Goal: Find specific page/section: Find specific page/section

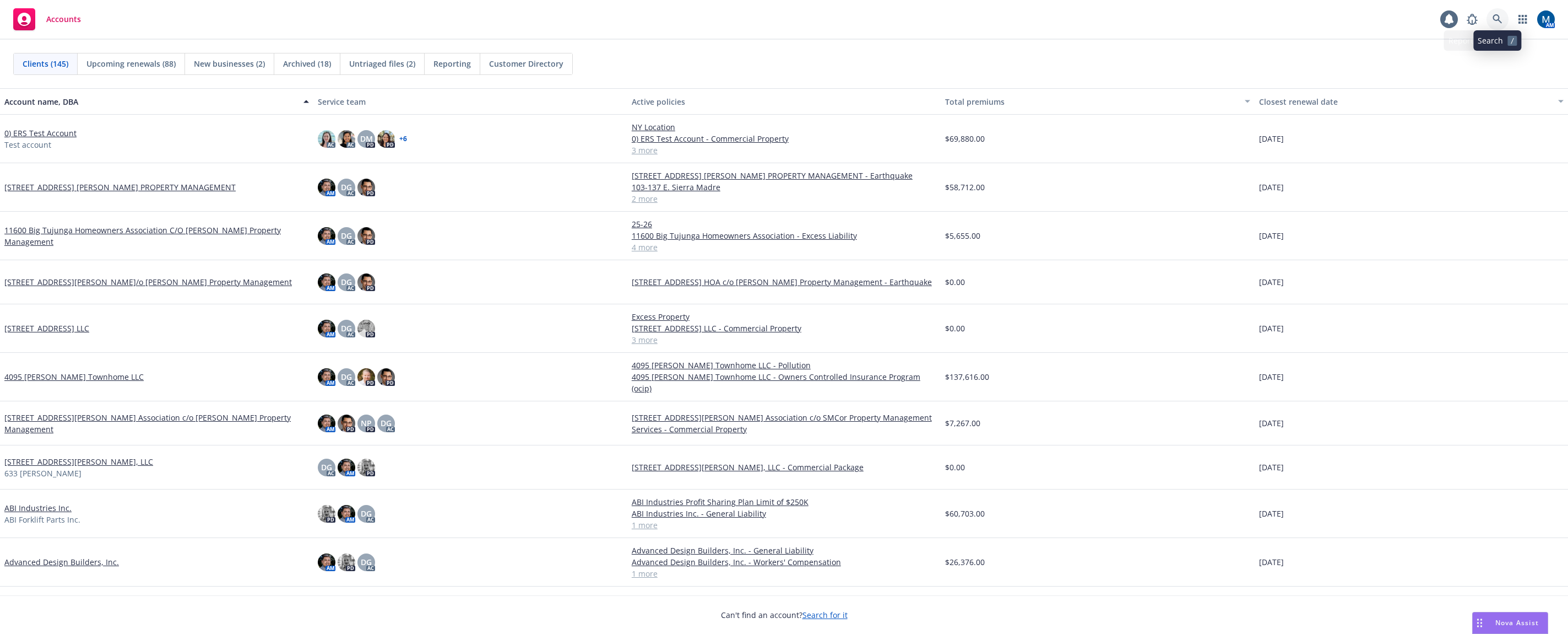
click at [1497, 13] on link at bounding box center [1498, 20] width 22 height 22
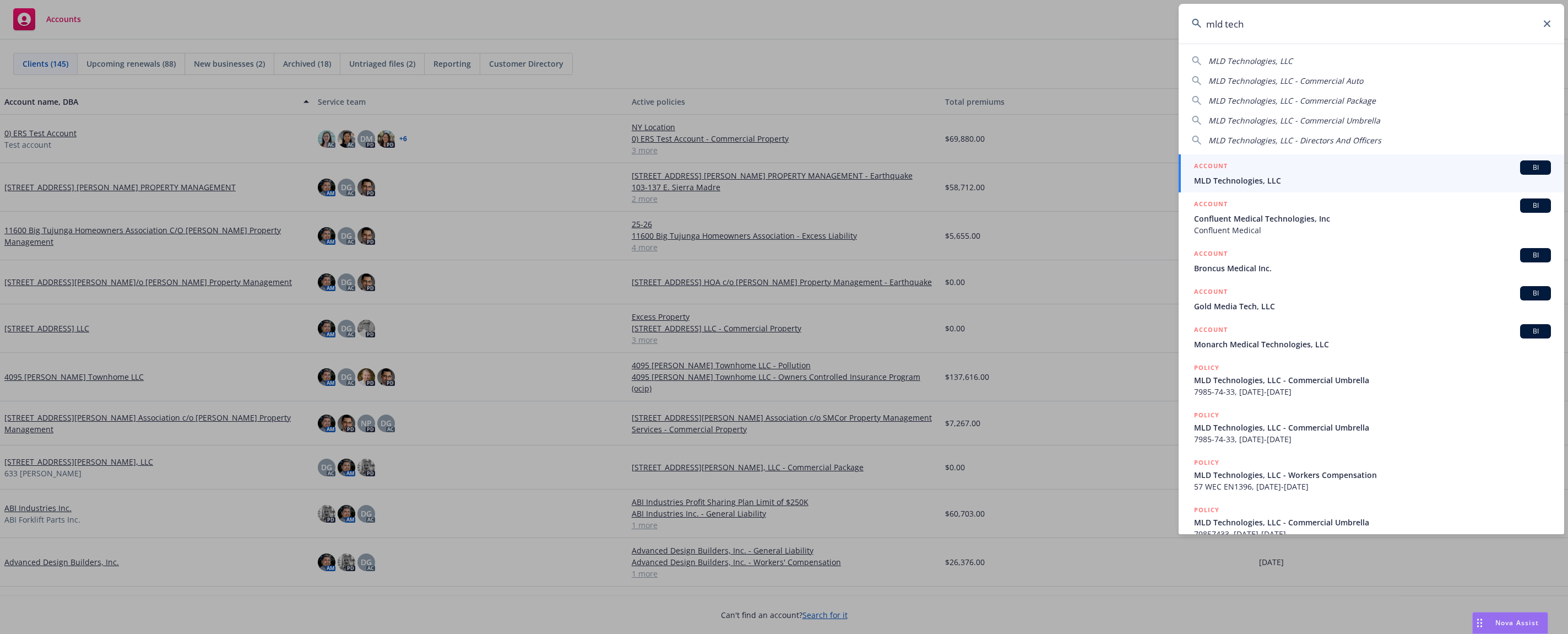
type input "mld tech"
click at [1336, 183] on span "MLD Technologies, LLC" at bounding box center [1371, 181] width 357 height 12
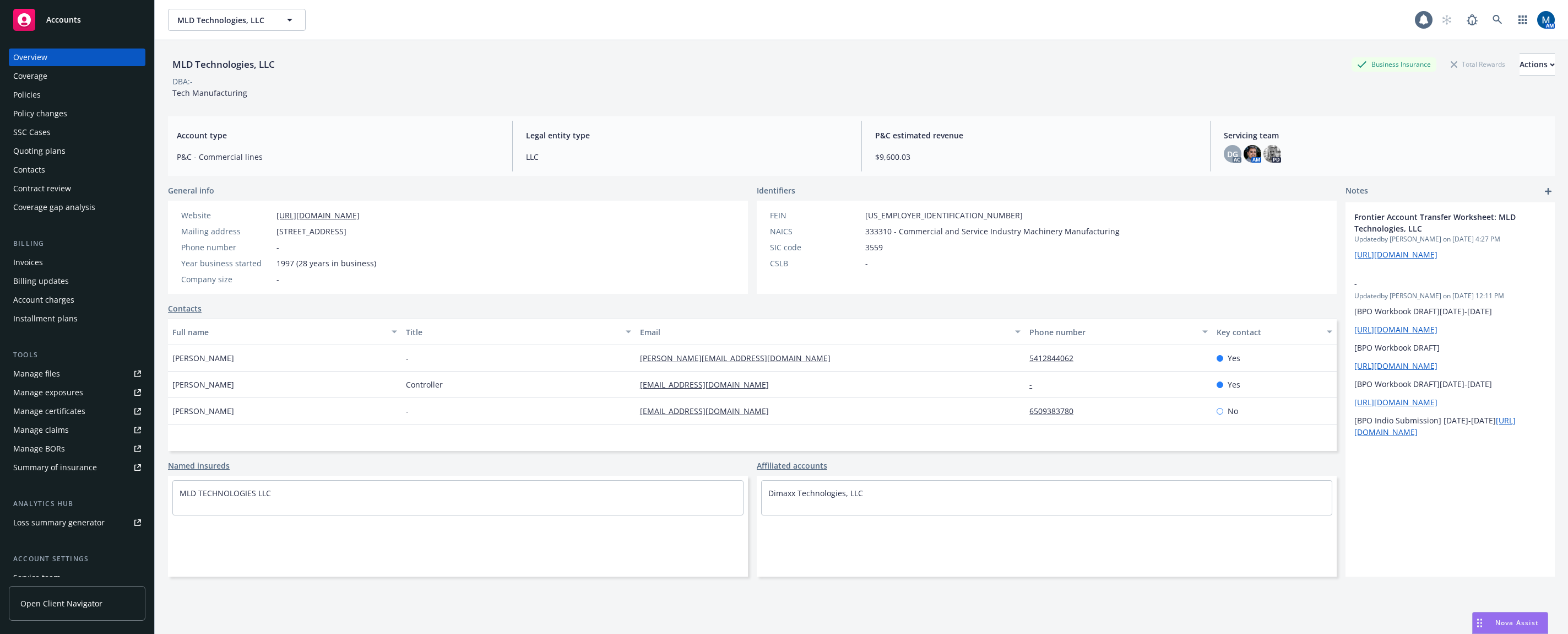
click at [32, 101] on div "Policies" at bounding box center [27, 94] width 27 height 18
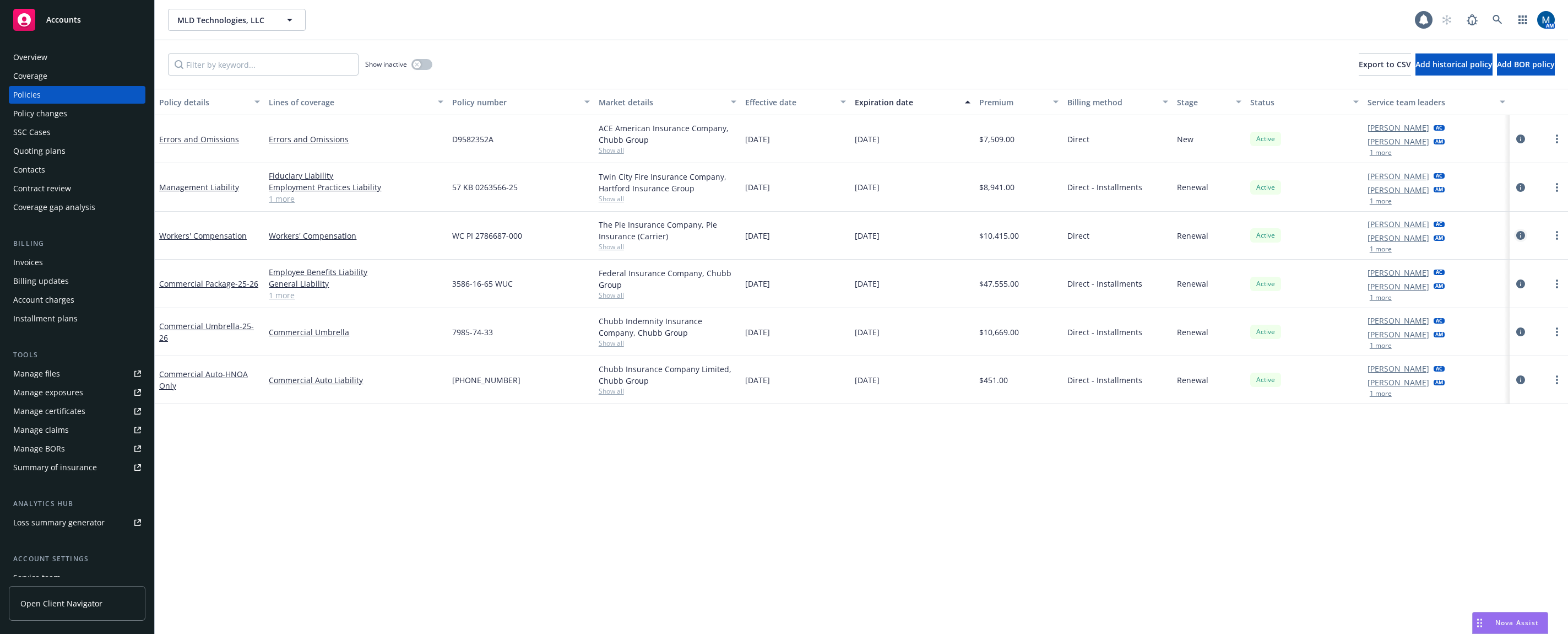
click at [1518, 237] on icon "circleInformation" at bounding box center [1520, 235] width 9 height 9
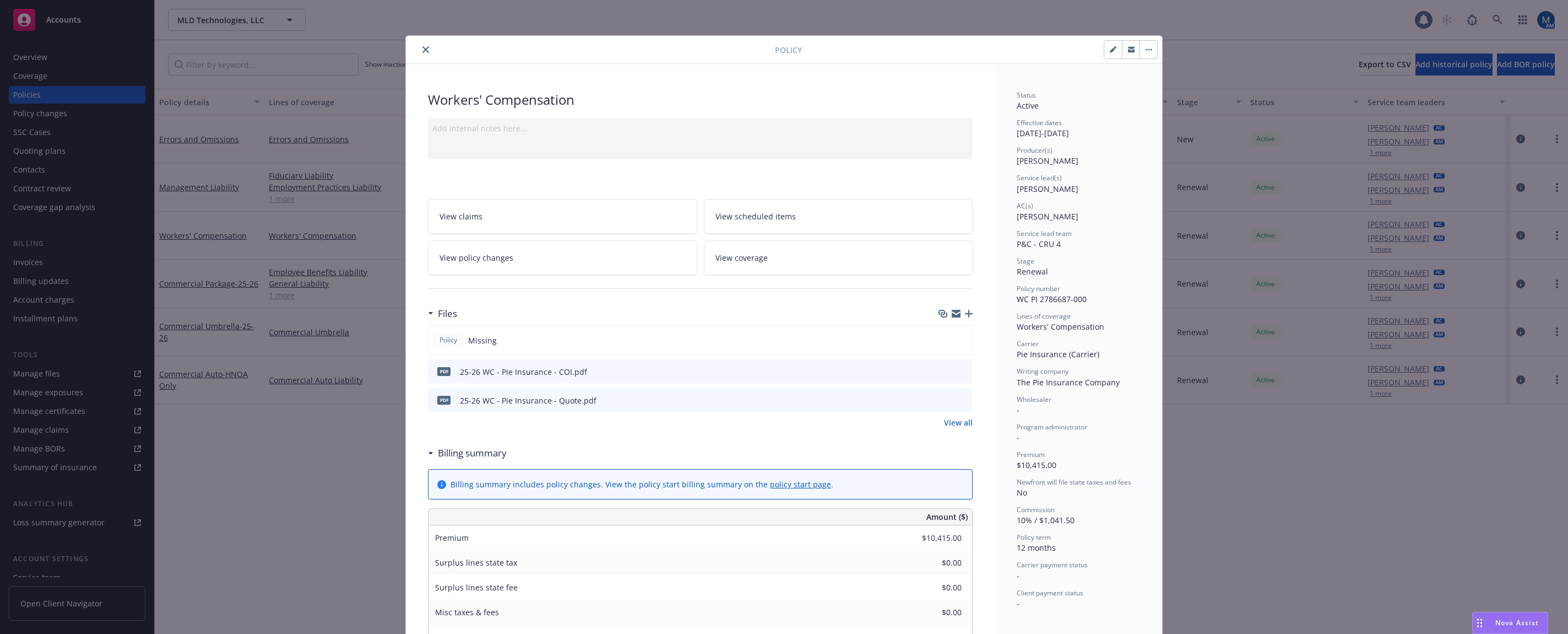
click at [344, 37] on div "Policy Workers' Compensation Add internal notes here... View claims View schedu…" at bounding box center [784, 317] width 1568 height 634
click at [1128, 51] on icon "button" at bounding box center [1131, 50] width 7 height 7
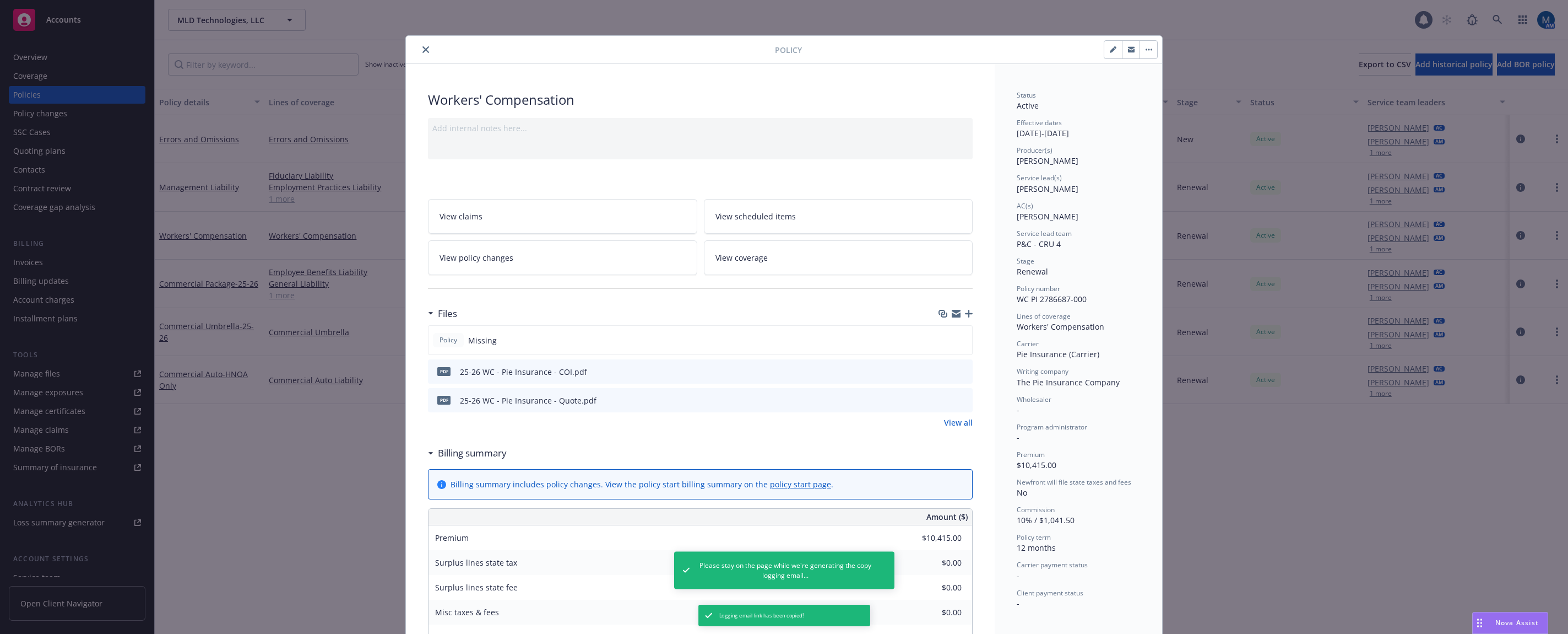
click at [1128, 51] on icon "button" at bounding box center [1131, 50] width 7 height 4
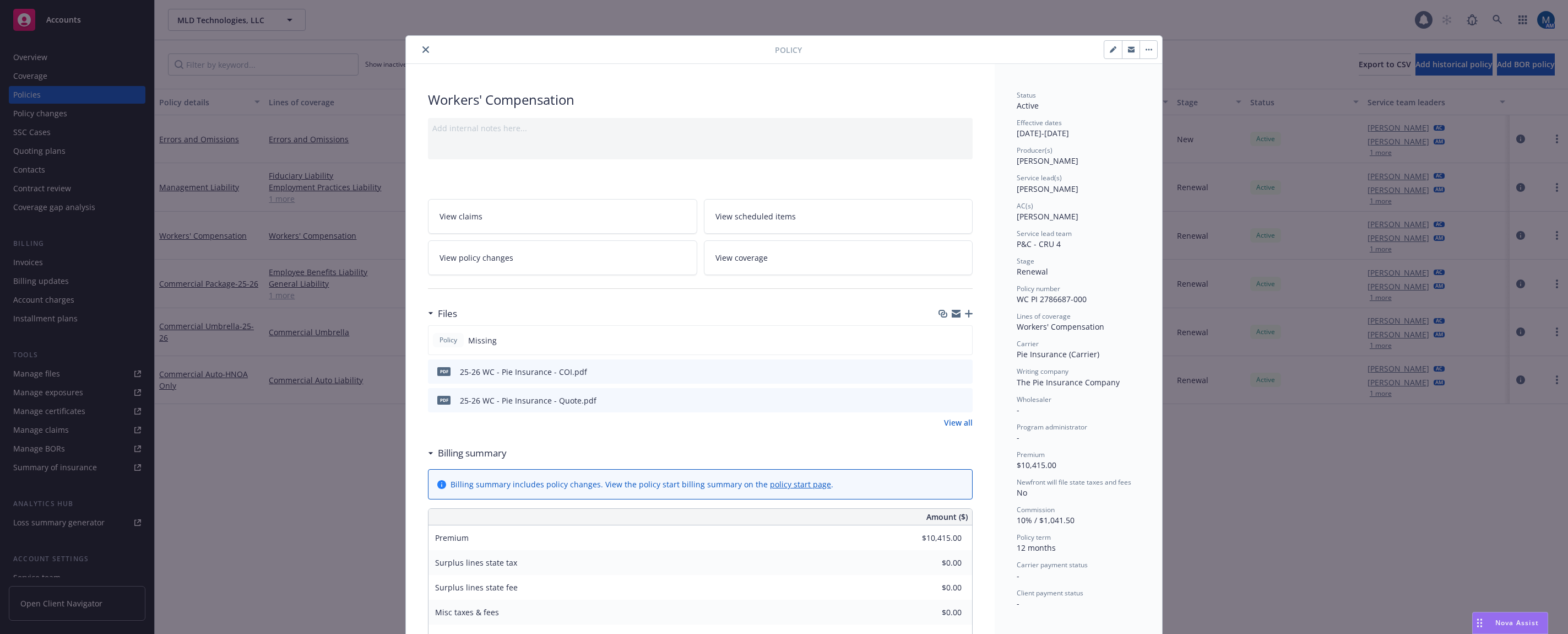
drag, startPoint x: 420, startPoint y: 47, endPoint x: 384, endPoint y: 10, distance: 51.6
click at [422, 47] on icon "close" at bounding box center [426, 50] width 7 height 7
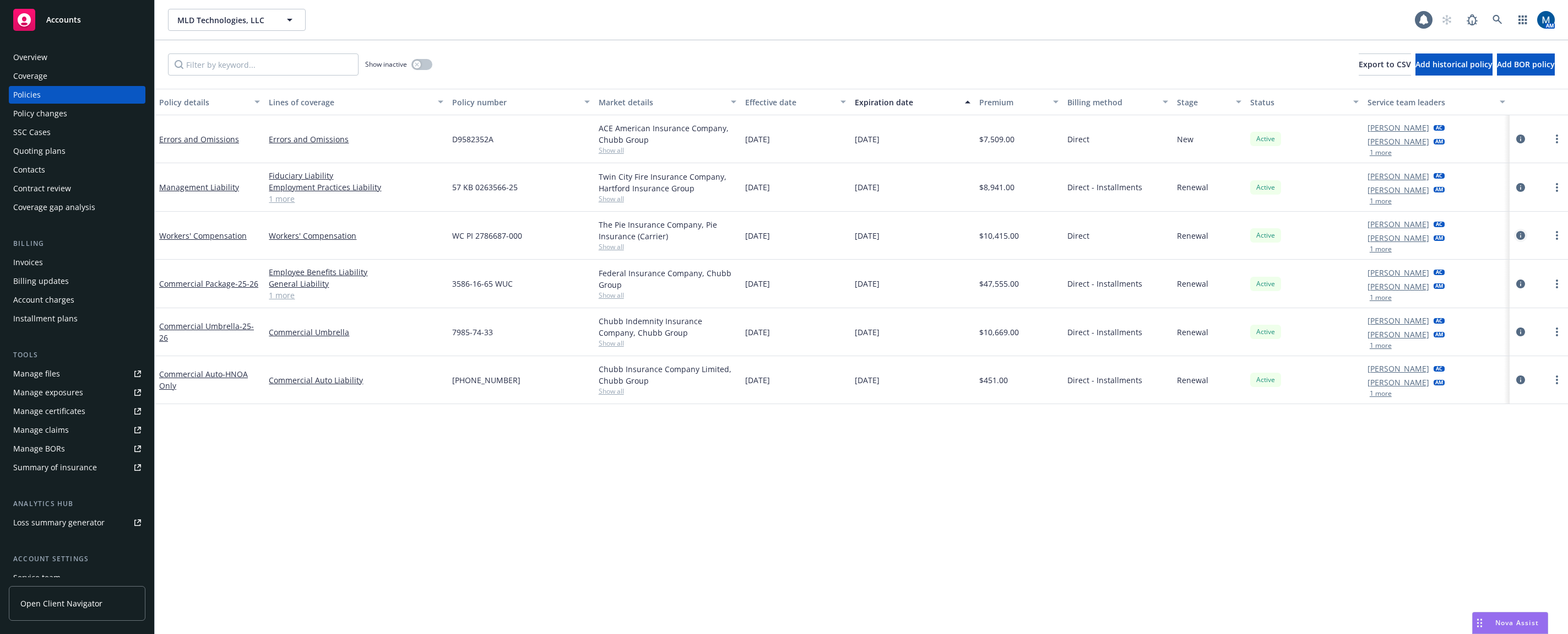
click at [1521, 234] on icon "circleInformation" at bounding box center [1520, 235] width 9 height 9
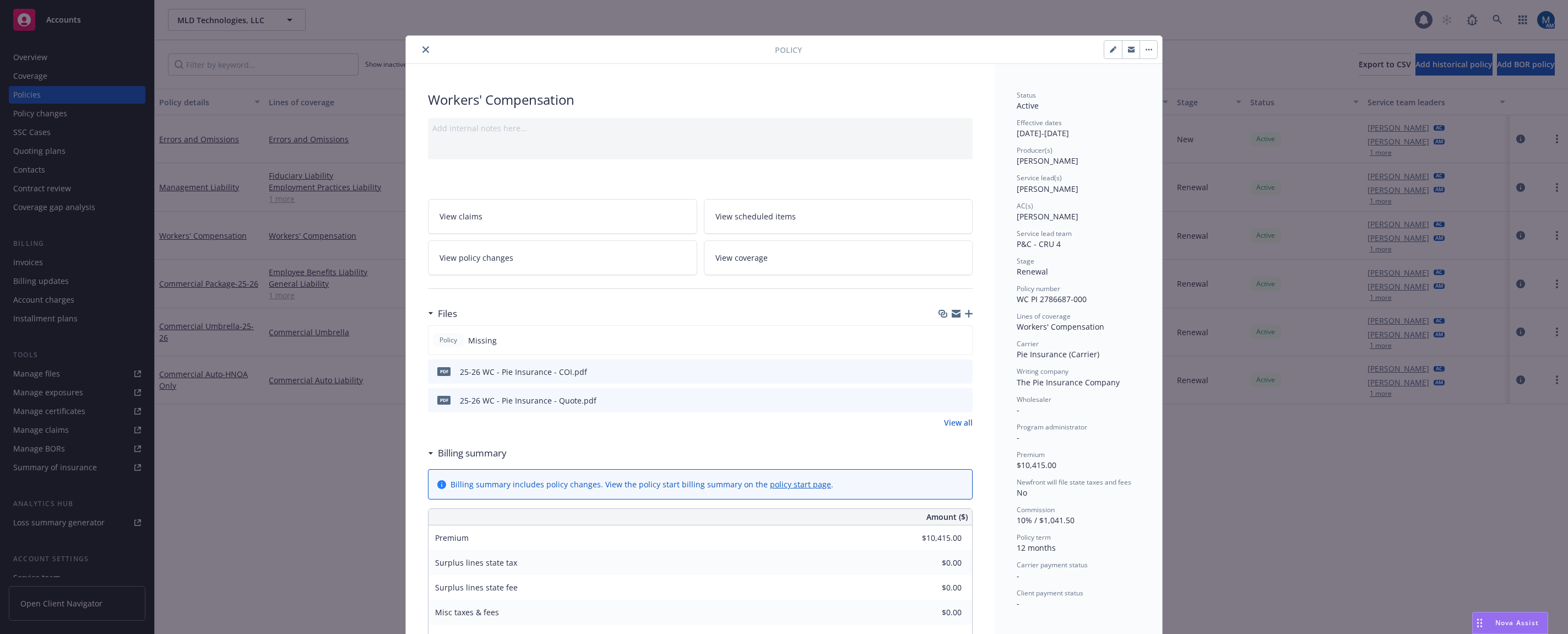
scroll to position [33, 0]
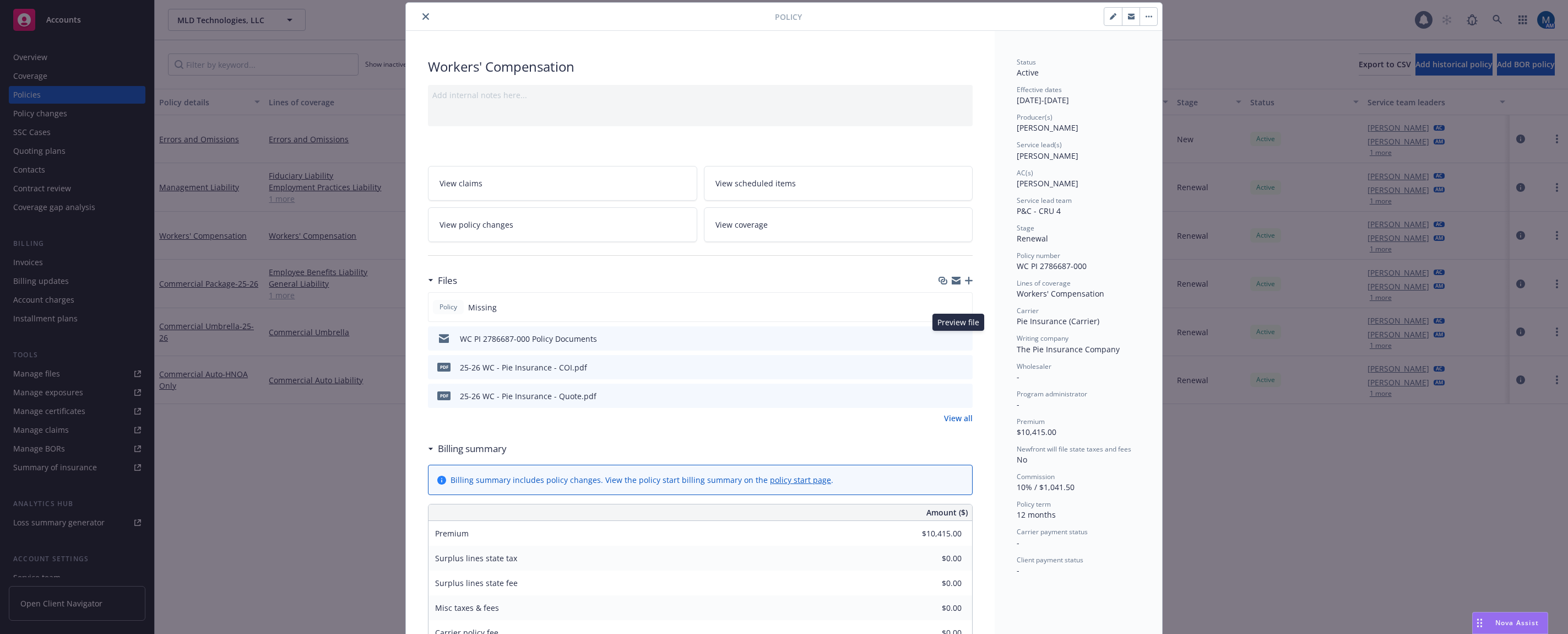
click at [959, 335] on icon "preview file" at bounding box center [962, 337] width 10 height 8
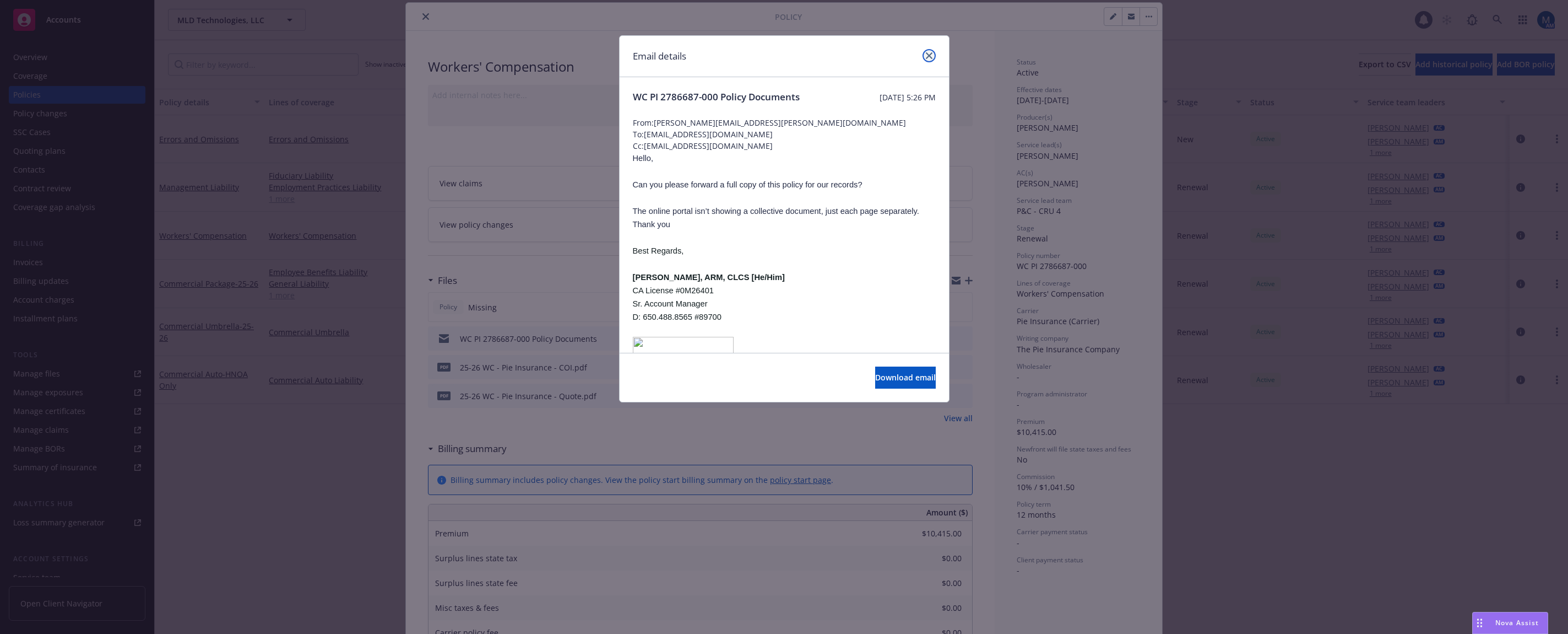
click at [929, 52] on icon "close" at bounding box center [929, 56] width 7 height 7
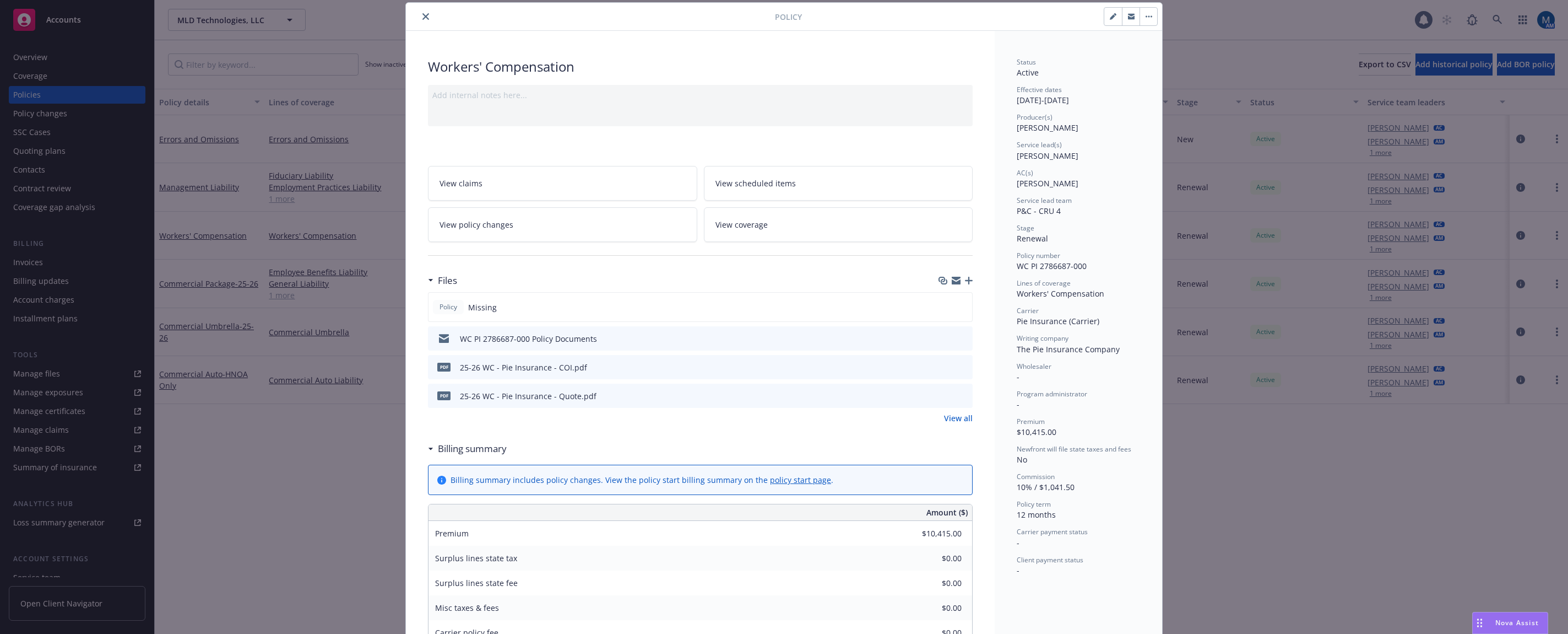
click at [422, 18] on icon "close" at bounding box center [426, 16] width 7 height 7
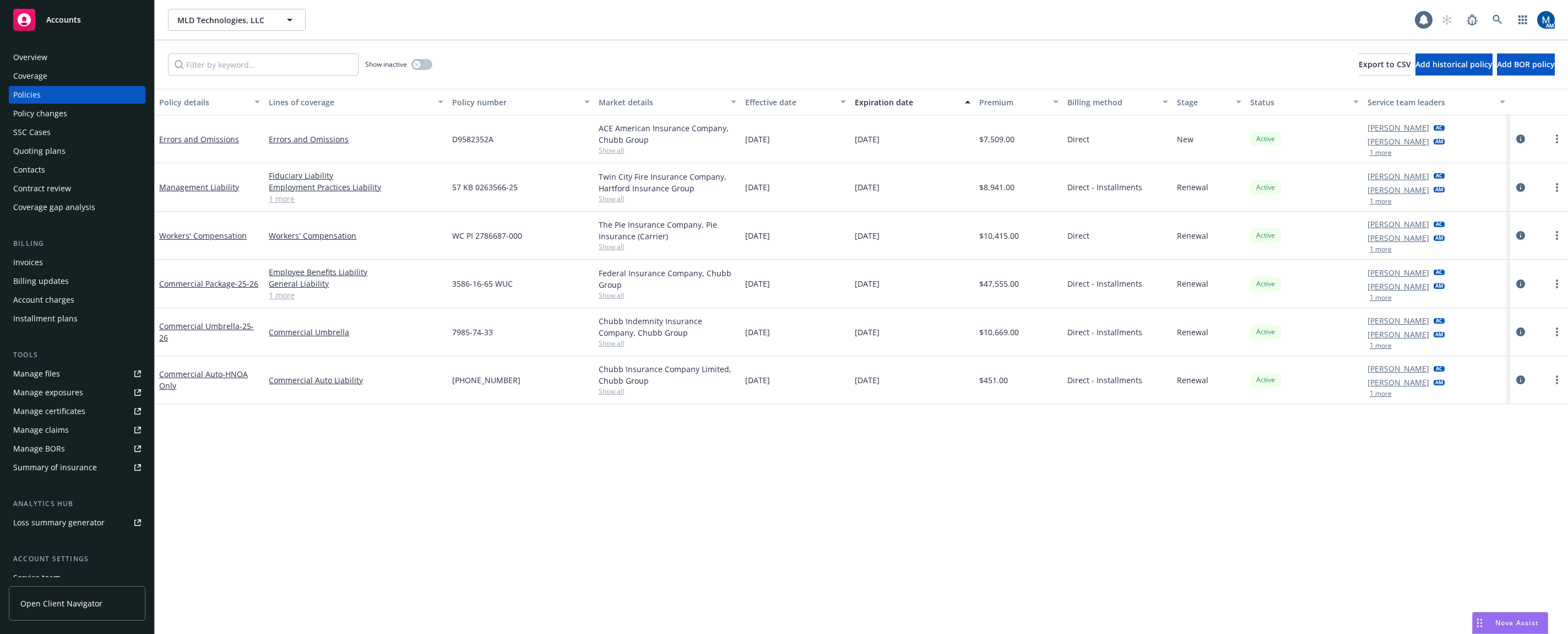
click at [91, 26] on div "Accounts" at bounding box center [76, 20] width 127 height 22
